Goal: Task Accomplishment & Management: Complete application form

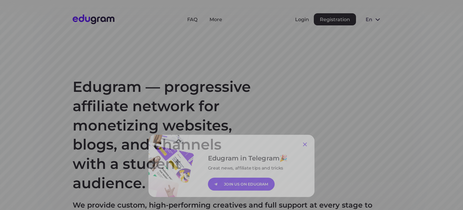
click at [312, 142] on icon at bounding box center [314, 141] width 4 height 4
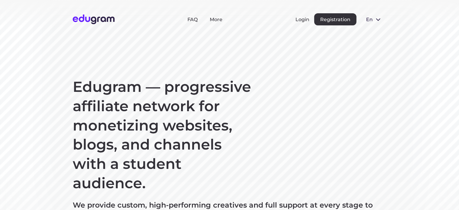
drag, startPoint x: 28, startPoint y: 0, endPoint x: 117, endPoint y: 83, distance: 121.4
click at [117, 83] on h1 "Edugram — progressive affiliate network for monetizing websites, blogs, and cha…" at bounding box center [163, 134] width 181 height 115
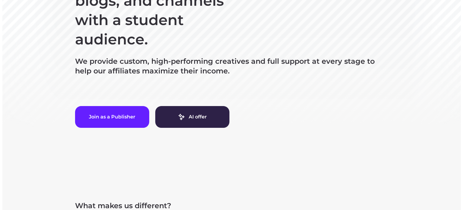
scroll to position [145, 0]
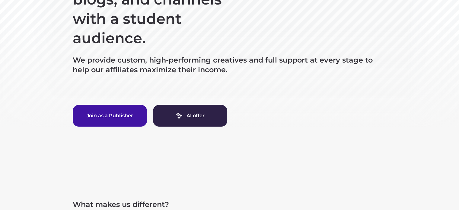
click at [100, 118] on button "Join as a Publisher" at bounding box center [110, 116] width 74 height 22
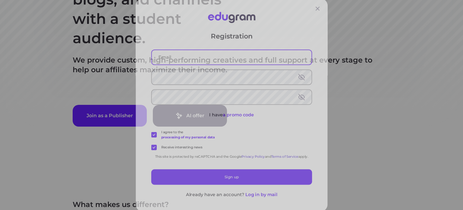
click at [175, 54] on input "text" at bounding box center [231, 53] width 175 height 16
type input "vitalyglebov@gmail.com"
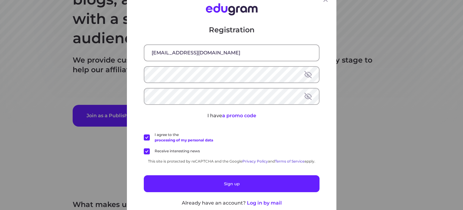
click at [144, 152] on label "Receive interesting news" at bounding box center [172, 151] width 56 height 6
click at [0, 0] on input "Receive interesting news" at bounding box center [0, 0] width 0 height 0
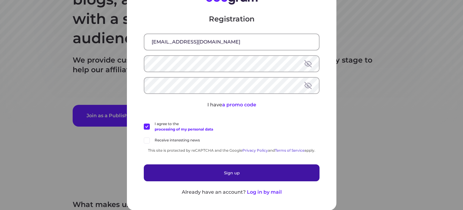
click at [230, 175] on button "Sign up" at bounding box center [232, 172] width 176 height 17
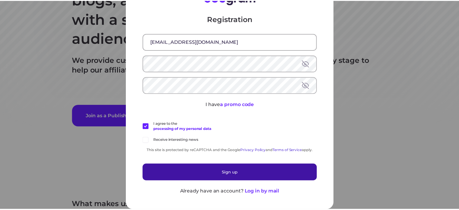
scroll to position [0, 0]
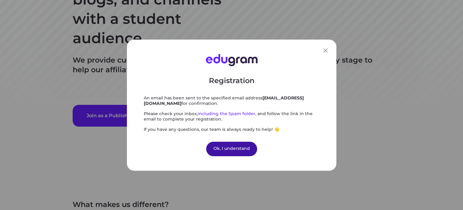
click at [230, 144] on div "Ok, I understand" at bounding box center [231, 148] width 51 height 14
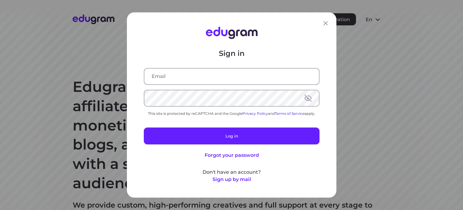
click at [170, 78] on input "text" at bounding box center [231, 76] width 175 height 16
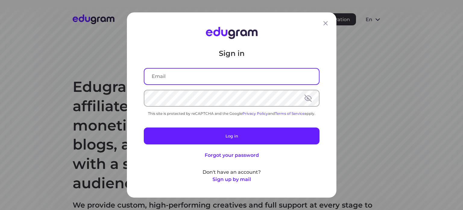
type input "vitalyglebov@gmail.com"
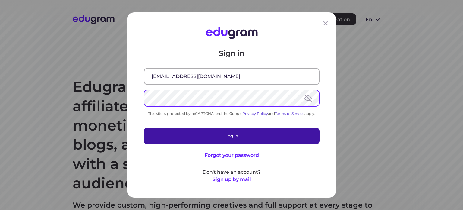
click at [226, 133] on button "Log in" at bounding box center [232, 135] width 176 height 17
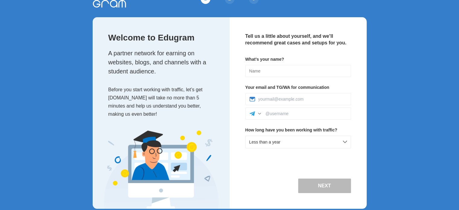
scroll to position [28, 0]
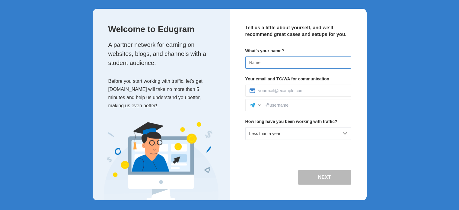
click at [266, 60] on input at bounding box center [298, 62] width 106 height 12
type input "Vitaly"
click at [260, 165] on div "Next" at bounding box center [298, 174] width 106 height 22
click at [342, 133] on div "Less than a year" at bounding box center [298, 133] width 106 height 13
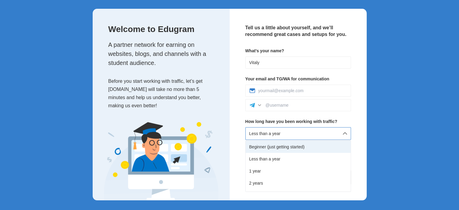
click at [285, 145] on div "Beginner (just getting started)" at bounding box center [297, 147] width 105 height 12
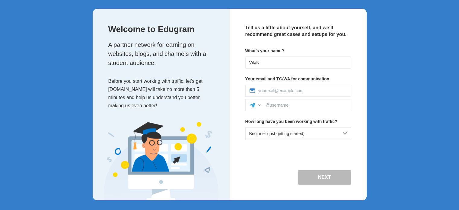
click at [272, 166] on div "Next" at bounding box center [298, 174] width 106 height 22
click at [289, 91] on input at bounding box center [302, 90] width 89 height 5
type input "vitalyglebov@gmail.com"
click at [286, 171] on div "Next" at bounding box center [298, 177] width 106 height 14
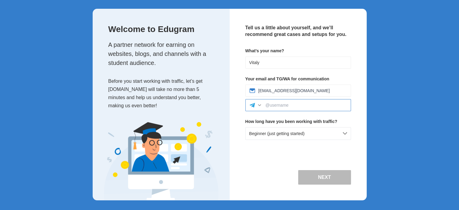
click at [274, 106] on input at bounding box center [305, 105] width 81 height 5
click at [261, 104] on div at bounding box center [259, 105] width 6 height 6
click at [296, 106] on input at bounding box center [305, 105] width 81 height 5
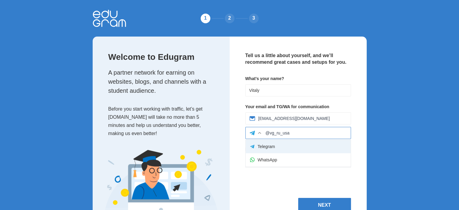
type input "@vg_ru_usa"
click at [291, 144] on div "Telegram" at bounding box center [297, 146] width 105 height 13
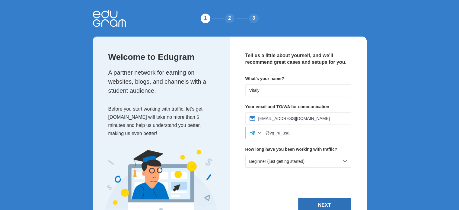
click at [329, 205] on button "Next" at bounding box center [324, 205] width 53 height 14
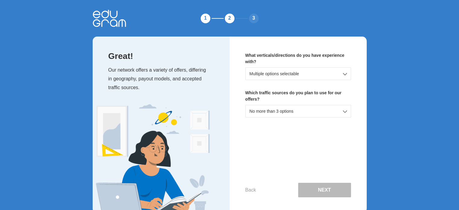
click at [308, 75] on div "Multiple options selectable" at bounding box center [298, 73] width 106 height 13
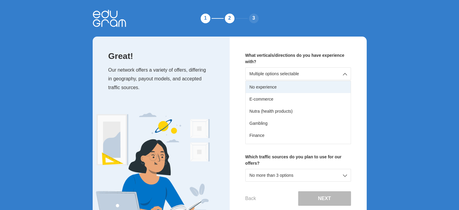
click at [289, 85] on div "No experience" at bounding box center [297, 87] width 105 height 12
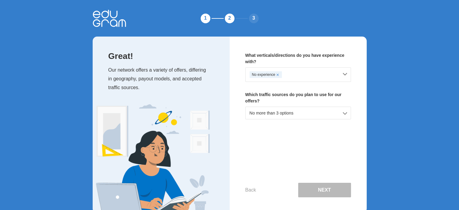
click at [311, 109] on div "No more than 3 options" at bounding box center [298, 112] width 106 height 13
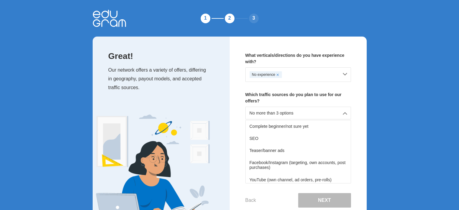
click at [370, 109] on div "1 2 3 Great! Our network offers a variety of offers, differing in geography, pa…" at bounding box center [229, 116] width 283 height 232
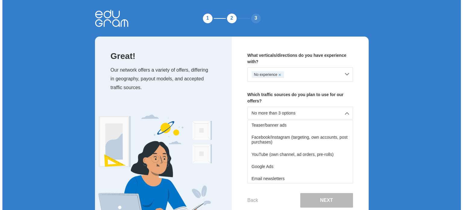
scroll to position [29, 0]
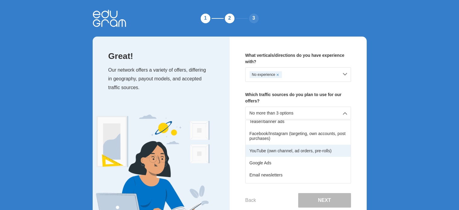
click at [284, 150] on div "YouTube (own channel, ad orders, pre-rolls)" at bounding box center [297, 150] width 105 height 12
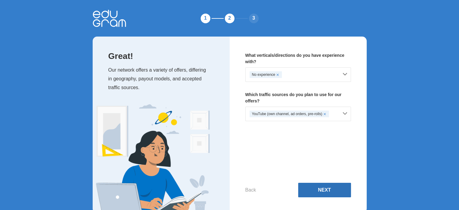
click at [328, 190] on button "Next" at bounding box center [324, 189] width 53 height 14
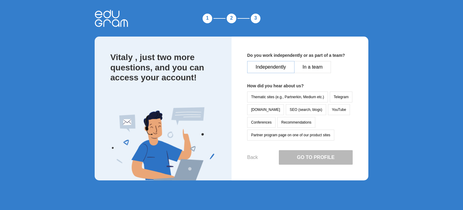
click at [279, 69] on button "Independently" at bounding box center [270, 67] width 47 height 12
click at [328, 107] on button "YouTube" at bounding box center [339, 109] width 22 height 11
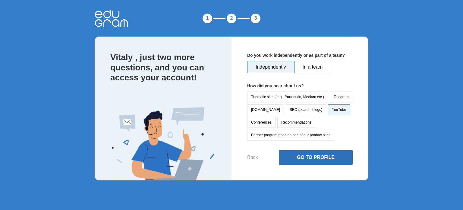
click at [310, 152] on button "Go to Profile" at bounding box center [316, 157] width 74 height 14
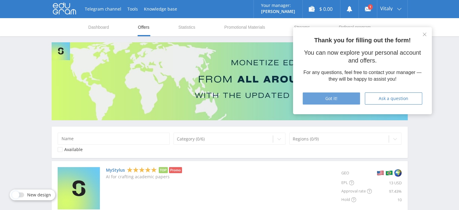
click at [343, 96] on div "Got it!" at bounding box center [331, 98] width 42 height 5
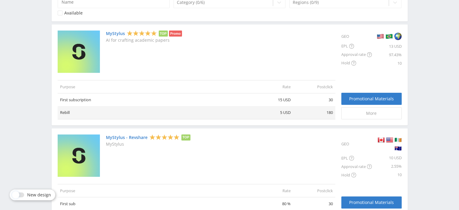
scroll to position [73, 0]
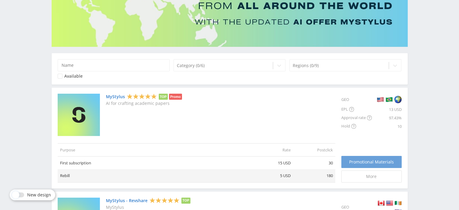
click at [371, 159] on span "Promotional Materials" at bounding box center [371, 161] width 45 height 5
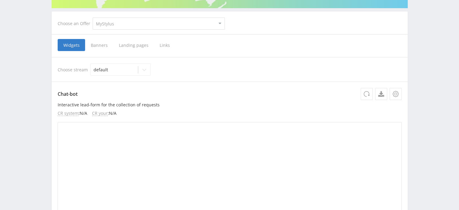
scroll to position [112, 0]
click at [162, 43] on span "Links" at bounding box center [165, 45] width 22 height 12
click at [0, 0] on input "Links" at bounding box center [0, 0] width 0 height 0
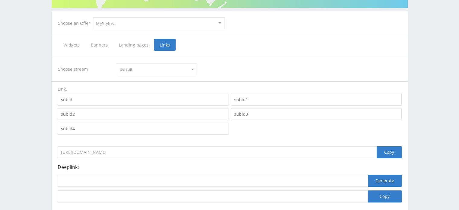
click at [94, 43] on span "Banners" at bounding box center [99, 45] width 28 height 12
click at [0, 0] on input "Banners" at bounding box center [0, 0] width 0 height 0
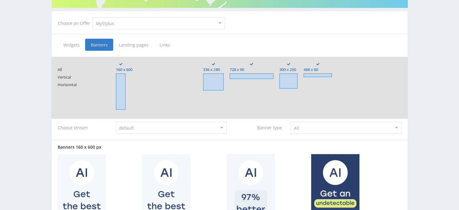
click at [121, 44] on span "Landing pages" at bounding box center [133, 45] width 41 height 12
click at [0, 0] on input "Landing pages" at bounding box center [0, 0] width 0 height 0
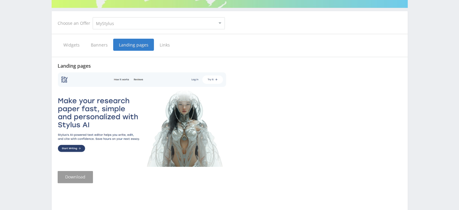
scroll to position [115, 0]
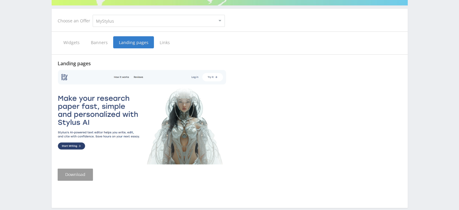
click at [162, 42] on span "Links" at bounding box center [165, 42] width 22 height 12
click at [0, 0] on input "Links" at bounding box center [0, 0] width 0 height 0
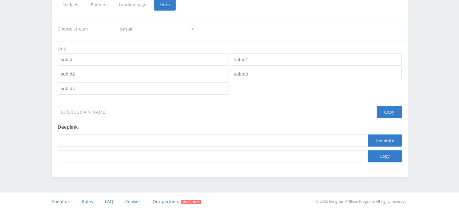
scroll to position [153, 0]
click at [161, 110] on input "https://eduforms.org/?rid=49ecbedbb08d7d46" at bounding box center [217, 112] width 319 height 12
click at [172, 110] on input "https://eduforms.org/?rid=49ecbedbb08d7d46" at bounding box center [217, 112] width 319 height 12
click at [86, 138] on input at bounding box center [213, 140] width 310 height 12
click at [394, 137] on button "Generate" at bounding box center [385, 140] width 34 height 12
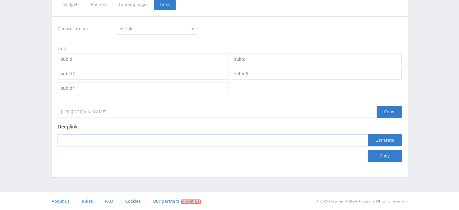
click at [269, 138] on input at bounding box center [213, 140] width 310 height 12
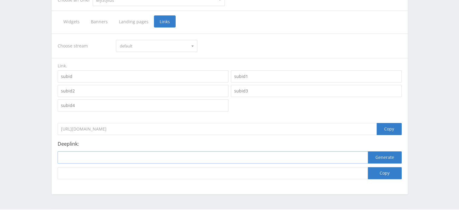
scroll to position [134, 0]
click at [192, 45] on div at bounding box center [192, 46] width 9 height 11
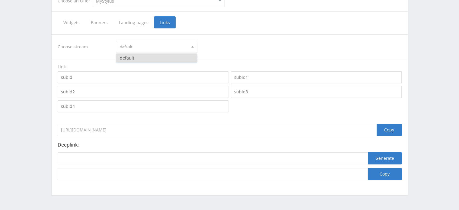
click at [158, 57] on button "default" at bounding box center [156, 58] width 81 height 8
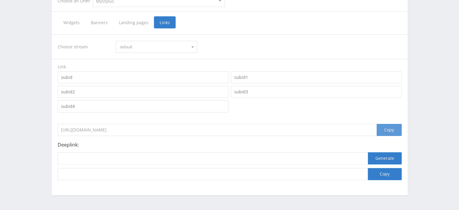
click at [387, 130] on div "Copy" at bounding box center [388, 130] width 25 height 12
click at [436, 127] on div "Telegram channel Tools Knowledge base Your manager: Alex Alex Online @edugram_s…" at bounding box center [229, 47] width 459 height 362
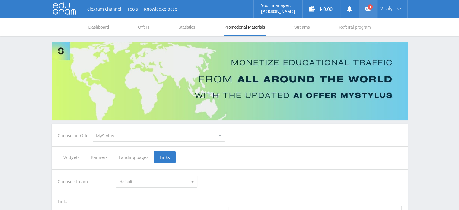
click at [368, 7] on link at bounding box center [368, 9] width 18 height 18
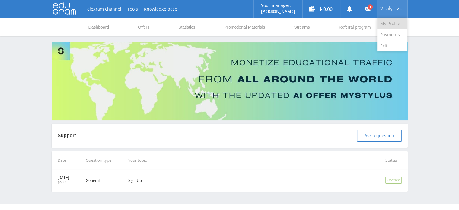
click at [391, 21] on link "My Profile" at bounding box center [392, 23] width 30 height 11
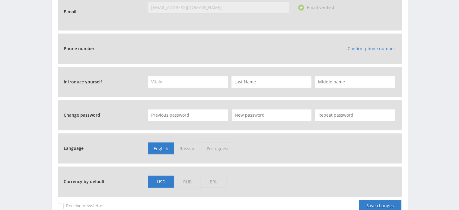
scroll to position [218, 0]
click at [270, 81] on input "text" at bounding box center [271, 82] width 81 height 12
type input "Glebov"
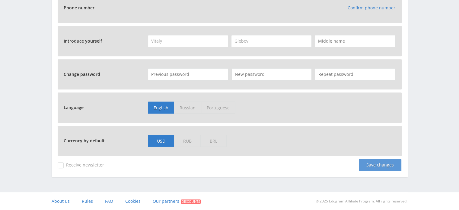
click at [378, 164] on div "Save changes" at bounding box center [380, 165] width 43 height 12
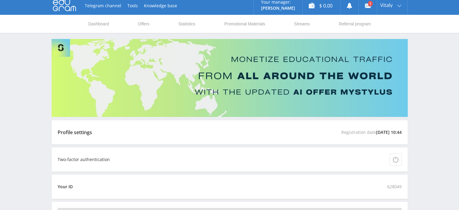
scroll to position [0, 0]
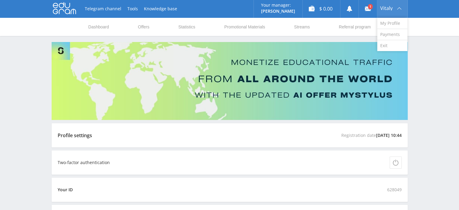
click at [386, 11] on div "Vitaly" at bounding box center [392, 9] width 30 height 18
click at [392, 36] on link "Payments" at bounding box center [392, 34] width 30 height 11
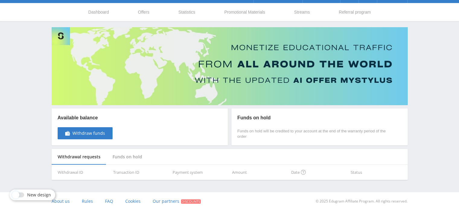
scroll to position [15, 0]
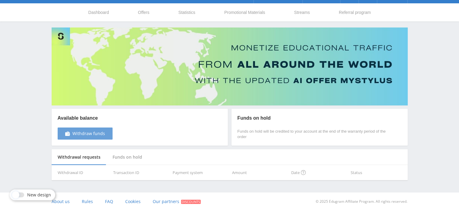
click at [83, 132] on span "Withdraw funds" at bounding box center [88, 133] width 33 height 5
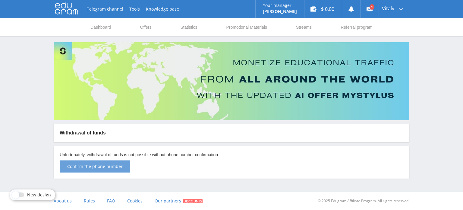
click at [102, 169] on span "Confirm the phone number" at bounding box center [94, 166] width 55 height 5
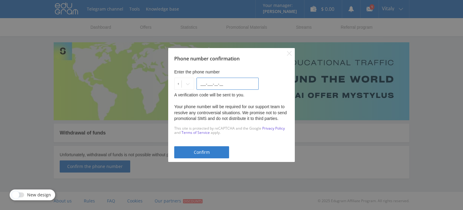
click at [223, 81] on input "___-___-__-__" at bounding box center [228, 83] width 62 height 12
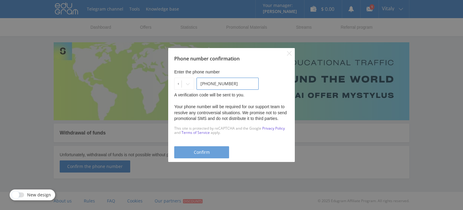
type input "323-794-37-91"
click at [200, 151] on span "Confirm" at bounding box center [202, 152] width 16 height 5
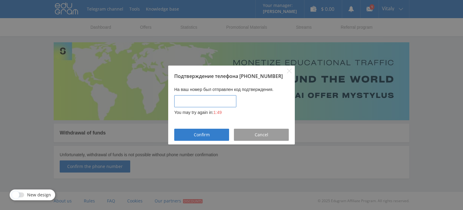
type input "____-____"
click at [196, 96] on input "____-____" at bounding box center [205, 101] width 62 height 12
type input "____-____"
click at [210, 113] on button "Запросить повторно SMS" at bounding box center [199, 112] width 50 height 5
type input "____-____"
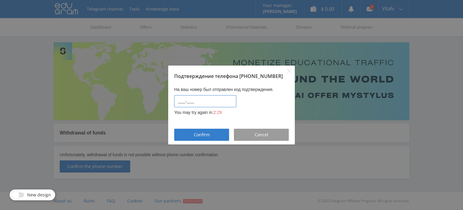
click at [201, 100] on input "____-____" at bounding box center [205, 101] width 62 height 12
click at [290, 71] on icon "Close" at bounding box center [289, 70] width 5 height 5
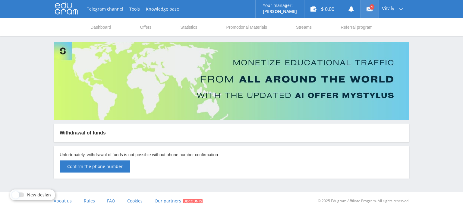
click at [370, 9] on use at bounding box center [370, 9] width 6 height 4
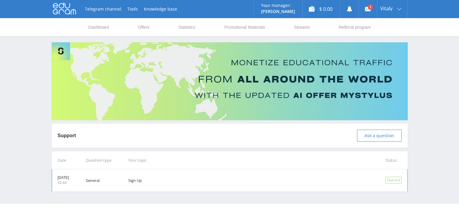
click at [145, 178] on td "Sign Up" at bounding box center [248, 180] width 257 height 22
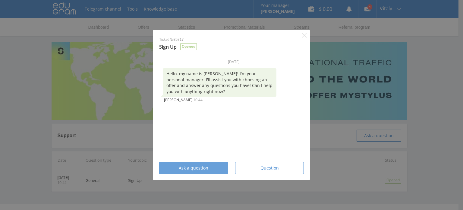
click at [198, 166] on span "Ask a question" at bounding box center [194, 167] width 30 height 5
click at [198, 164] on button "Ask a question" at bounding box center [193, 168] width 69 height 12
click at [275, 113] on div "[DATE] Hello, my name is [PERSON_NAME]! I'm your personal manager. I'll assist …" at bounding box center [233, 106] width 161 height 95
click at [210, 165] on button "Ask a question" at bounding box center [193, 168] width 69 height 12
click at [218, 81] on div "Hello, my name is [PERSON_NAME]! I'm your personal manager. I'll assist you wit…" at bounding box center [220, 82] width 114 height 28
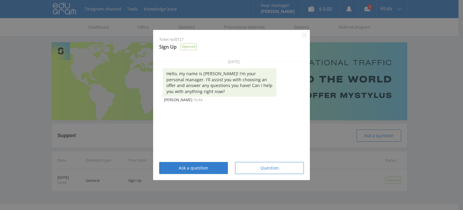
click at [195, 100] on div "[PERSON_NAME] 10:44" at bounding box center [220, 98] width 114 height 5
click at [173, 137] on div "[DATE] Hello, my name is [PERSON_NAME]! I'm your personal manager. I'll assist …" at bounding box center [233, 106] width 161 height 95
click at [271, 167] on span "Question" at bounding box center [270, 167] width 18 height 5
click at [225, 90] on div "Hello, my name is [PERSON_NAME]! I'm your personal manager. I'll assist you wit…" at bounding box center [220, 82] width 114 height 28
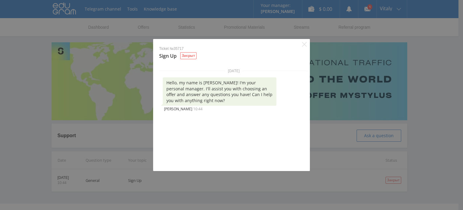
click at [197, 126] on div "[DATE] Hello, my name is [PERSON_NAME]! I'm your personal manager. I'll assist …" at bounding box center [233, 115] width 161 height 95
click at [306, 45] on icon "Close" at bounding box center [304, 44] width 5 height 5
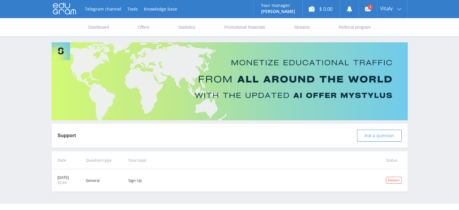
click at [373, 134] on span "Ask a question" at bounding box center [379, 135] width 30 height 5
click at [382, 136] on span "Ask a question" at bounding box center [379, 135] width 30 height 5
click at [366, 8] on use at bounding box center [368, 9] width 6 height 4
click at [373, 135] on span "Ask a question" at bounding box center [379, 135] width 30 height 5
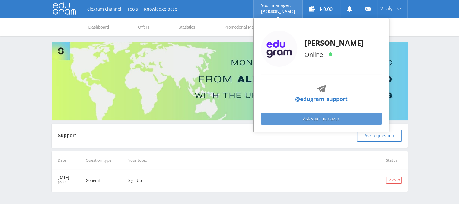
click at [323, 118] on link "Ask your manager" at bounding box center [321, 118] width 121 height 12
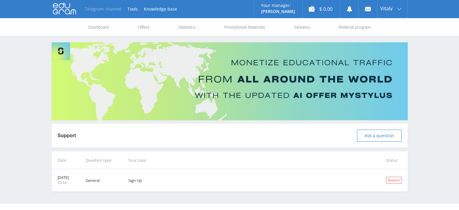
click at [112, 8] on link "Telegram channel" at bounding box center [103, 9] width 43 height 18
click at [389, 10] on span "Vitaly" at bounding box center [386, 8] width 12 height 5
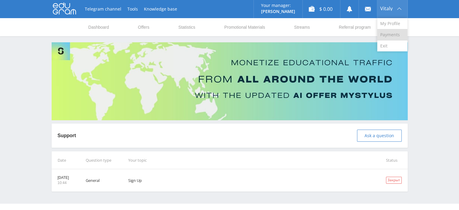
click at [392, 34] on link "Payments" at bounding box center [392, 34] width 30 height 11
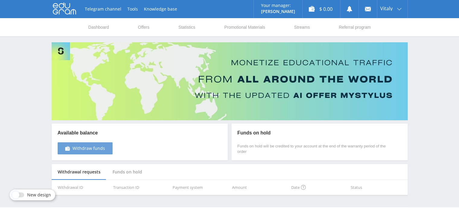
click at [92, 147] on span "Withdraw funds" at bounding box center [88, 148] width 33 height 5
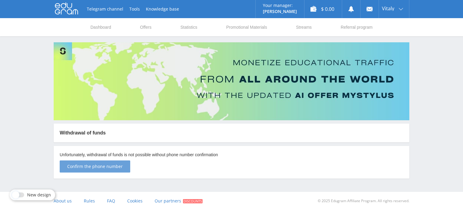
click at [101, 168] on span "Confirm the phone number" at bounding box center [94, 166] width 55 height 5
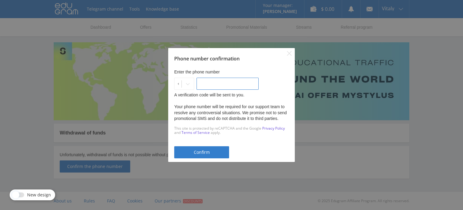
type input "___-___-__-__"
click at [218, 82] on input "___-___-__-__" at bounding box center [228, 83] width 62 height 12
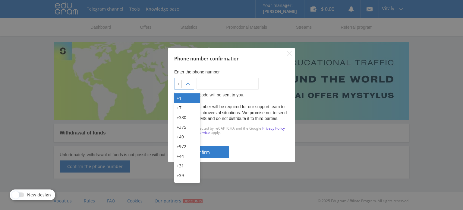
click at [190, 83] on icon at bounding box center [187, 83] width 5 height 5
click at [180, 98] on div "+1" at bounding box center [187, 98] width 26 height 10
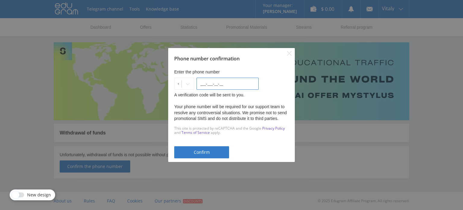
click at [209, 84] on input "___-___-__-__" at bounding box center [228, 83] width 62 height 12
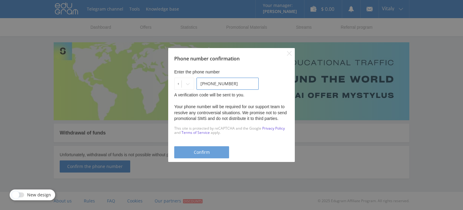
type input "[PHONE_NUMBER]"
click at [206, 151] on span "Confirm" at bounding box center [202, 152] width 16 height 5
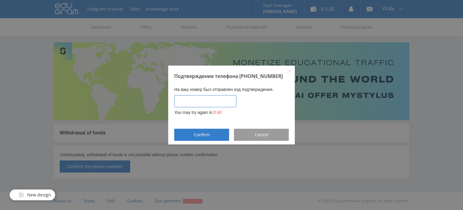
type input "____-____"
click at [205, 102] on input "____-____" at bounding box center [205, 101] width 62 height 12
click at [266, 136] on span "Cancel" at bounding box center [262, 134] width 14 height 5
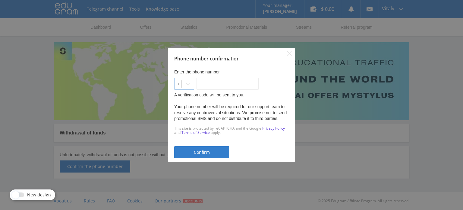
click at [190, 82] on icon at bounding box center [187, 83] width 5 height 5
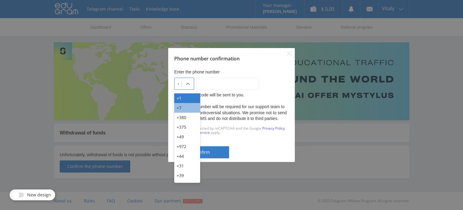
click at [181, 106] on div "+7" at bounding box center [187, 108] width 26 height 10
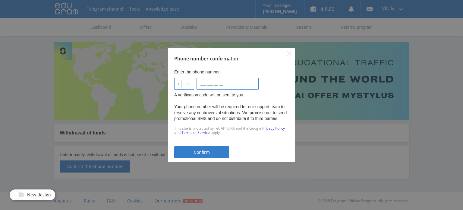
click at [224, 80] on input "___-___-__-__" at bounding box center [228, 83] width 62 height 12
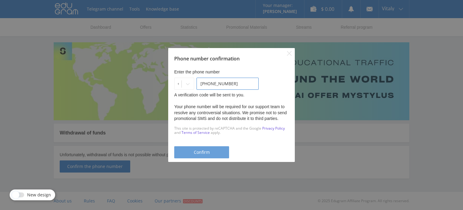
type input "[PHONE_NUMBER]"
click at [201, 153] on span "Confirm" at bounding box center [202, 152] width 16 height 5
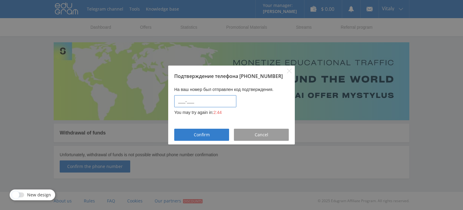
click at [187, 101] on input "____-____" at bounding box center [205, 101] width 62 height 12
type input "8835-1009"
click at [209, 136] on span "Confirm" at bounding box center [202, 134] width 16 height 5
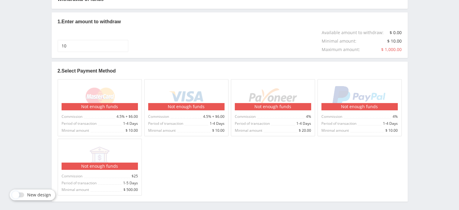
scroll to position [134, 0]
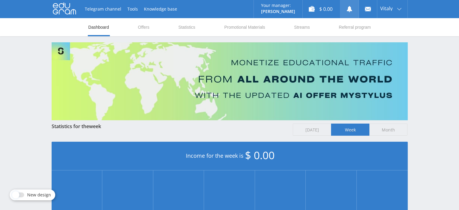
click at [351, 8] on icon at bounding box center [349, 9] width 6 height 6
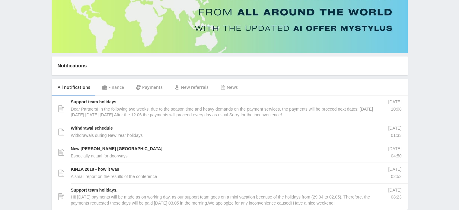
scroll to position [66, 0]
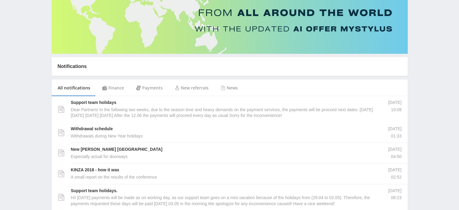
click at [150, 91] on div "Payments" at bounding box center [149, 87] width 39 height 17
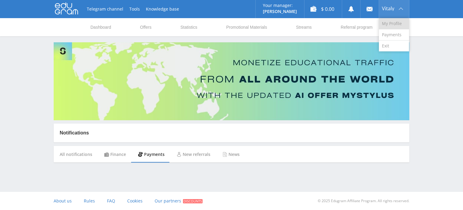
click at [393, 25] on link "My Profile" at bounding box center [394, 23] width 30 height 11
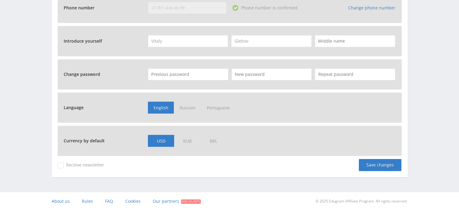
scroll to position [259, 0]
click at [362, 9] on link "Change phone number" at bounding box center [371, 8] width 47 height 6
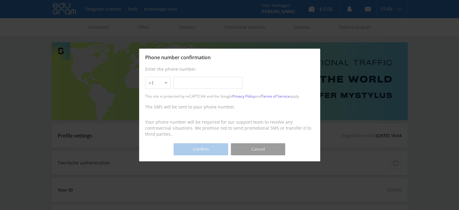
click at [189, 82] on input "text" at bounding box center [207, 83] width 69 height 12
type input "[PHONE_NUMBER]"
click at [191, 152] on button "Confirm" at bounding box center [200, 149] width 54 height 12
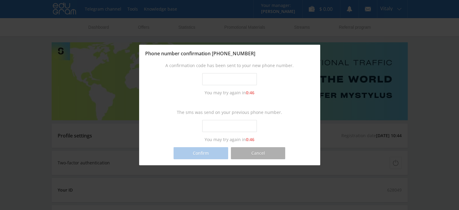
click at [254, 153] on button "Cancel" at bounding box center [258, 153] width 54 height 12
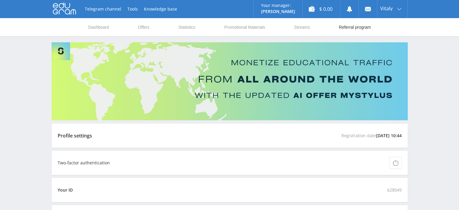
click at [358, 27] on link "Referral program" at bounding box center [354, 27] width 33 height 18
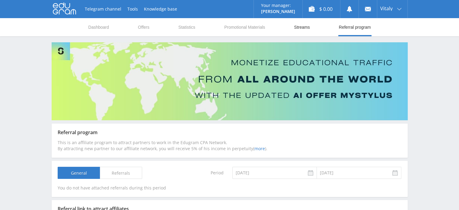
click at [302, 24] on link "Streams" at bounding box center [301, 27] width 17 height 18
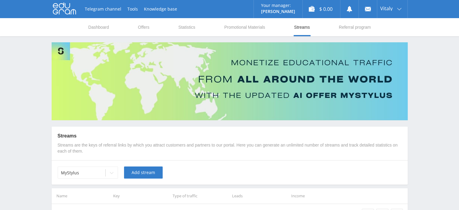
scroll to position [46, 0]
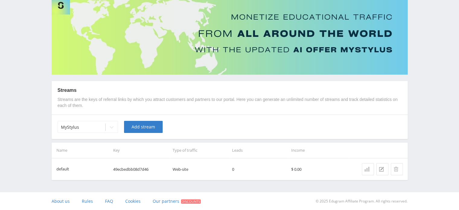
click at [368, 169] on icon at bounding box center [366, 168] width 5 height 5
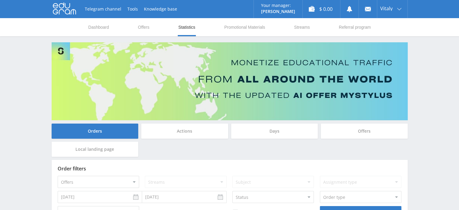
scroll to position [47, 0]
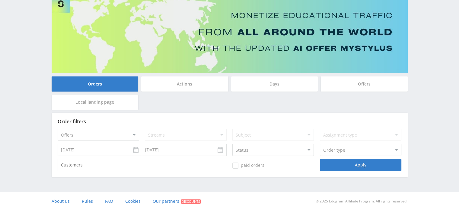
click at [187, 84] on div "Actions" at bounding box center [184, 83] width 87 height 15
click at [0, 0] on input "Actions" at bounding box center [0, 0] width 0 height 0
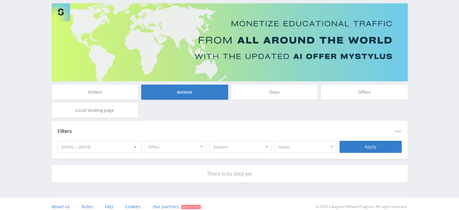
scroll to position [45, 0]
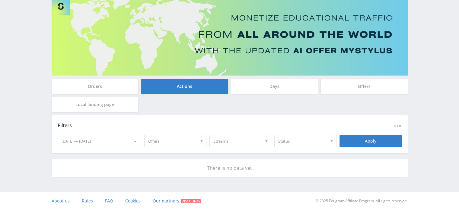
click at [256, 83] on div "Days" at bounding box center [274, 86] width 87 height 15
click at [0, 0] on input "Days" at bounding box center [0, 0] width 0 height 0
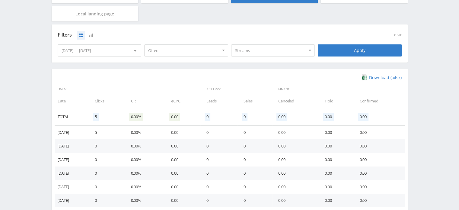
scroll to position [135, 0]
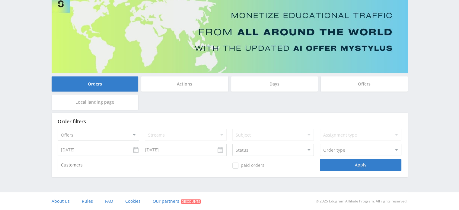
scroll to position [47, 0]
click at [282, 79] on div "Days" at bounding box center [274, 83] width 87 height 15
click at [0, 0] on input "Days" at bounding box center [0, 0] width 0 height 0
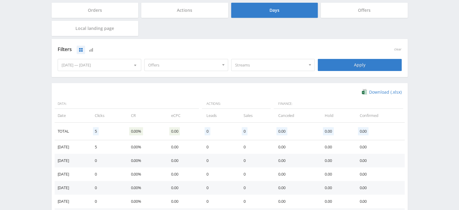
scroll to position [121, 0]
click at [351, 14] on div "Offers" at bounding box center [364, 10] width 87 height 15
click at [0, 0] on input "Offers" at bounding box center [0, 0] width 0 height 0
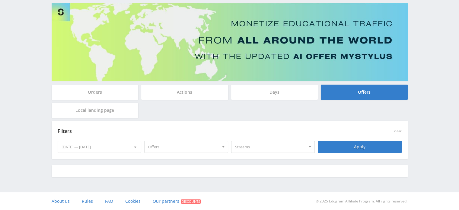
scroll to position [103, 0]
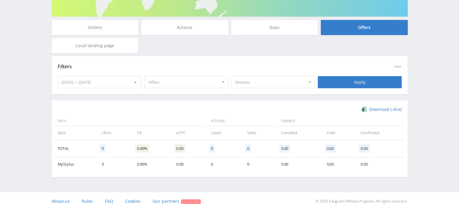
click at [198, 34] on div "Actions" at bounding box center [184, 27] width 87 height 15
click at [0, 0] on input "Actions" at bounding box center [0, 0] width 0 height 0
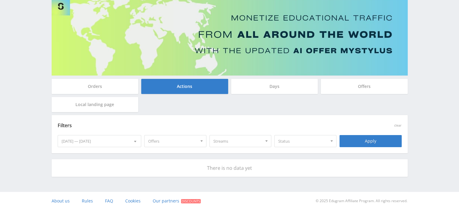
scroll to position [0, 0]
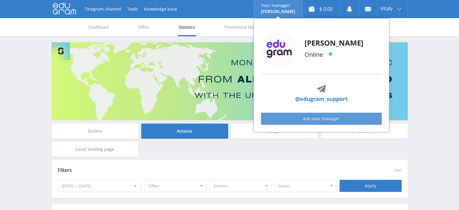
click at [327, 117] on link "Ask your manager" at bounding box center [321, 118] width 121 height 12
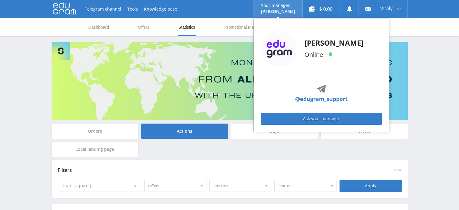
click at [273, 49] on img at bounding box center [279, 48] width 36 height 36
click at [328, 50] on div "Alex Online" at bounding box center [321, 48] width 121 height 36
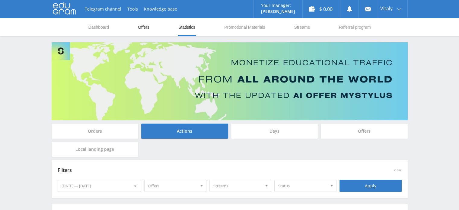
click at [144, 26] on link "Offers" at bounding box center [143, 27] width 13 height 18
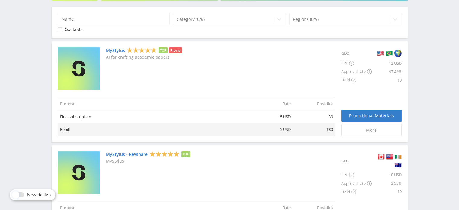
scroll to position [118, 0]
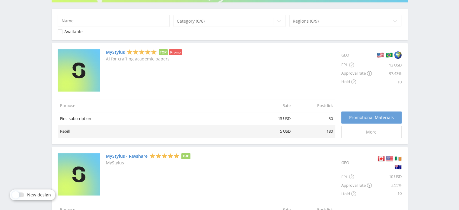
click at [371, 117] on span "Promotional Materials" at bounding box center [371, 117] width 45 height 5
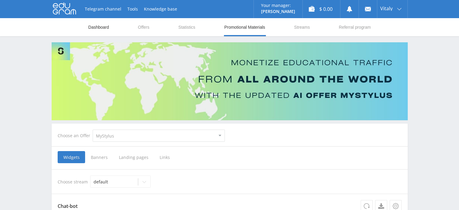
click at [101, 24] on link "Dashboard" at bounding box center [99, 27] width 22 height 18
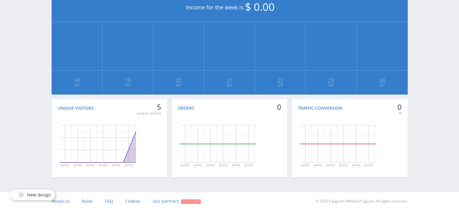
scroll to position [148, 0]
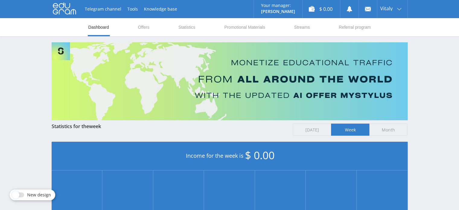
click at [310, 130] on span "[DATE]" at bounding box center [311, 129] width 38 height 12
click at [0, 0] on input "[DATE]" at bounding box center [0, 0] width 0 height 0
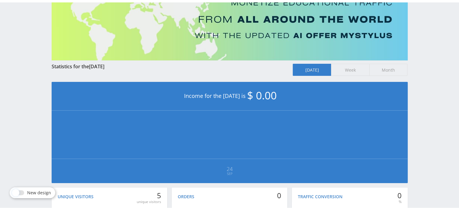
scroll to position [62, 0]
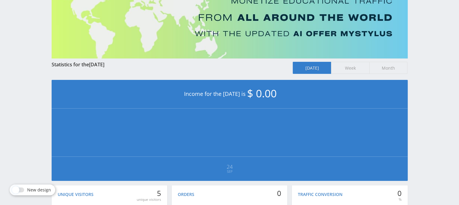
click at [384, 66] on span "Month" at bounding box center [388, 68] width 38 height 12
click at [0, 0] on input "Month" at bounding box center [0, 0] width 0 height 0
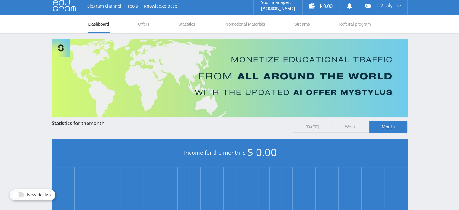
scroll to position [2, 0]
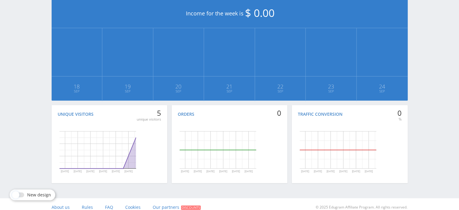
scroll to position [141, 0]
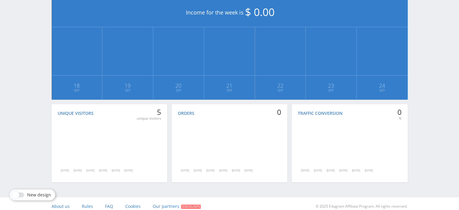
scroll to position [144, 0]
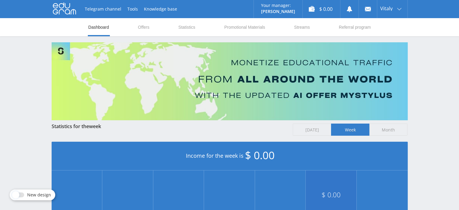
scroll to position [148, 0]
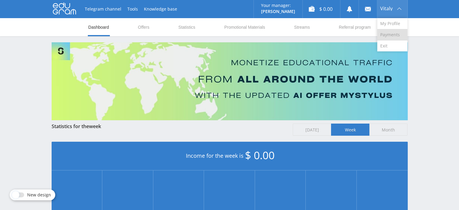
click at [394, 34] on link "Payments" at bounding box center [392, 34] width 30 height 11
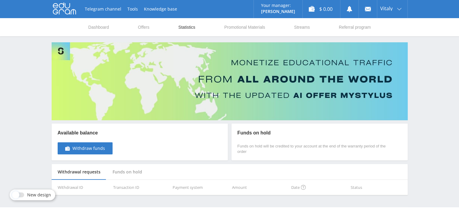
click at [192, 25] on link "Statistics" at bounding box center [187, 27] width 18 height 18
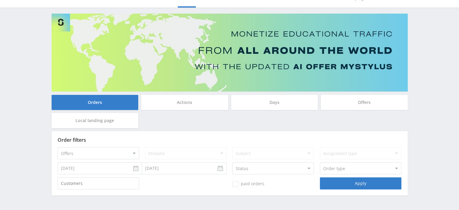
scroll to position [29, 0]
click at [293, 103] on div "Days" at bounding box center [274, 101] width 87 height 15
click at [0, 0] on input "Days" at bounding box center [0, 0] width 0 height 0
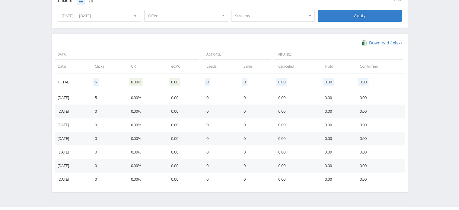
scroll to position [169, 0]
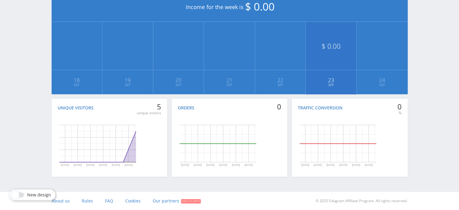
scroll to position [148, 0]
